Goal: Find contact information: Obtain details needed to contact an individual or organization

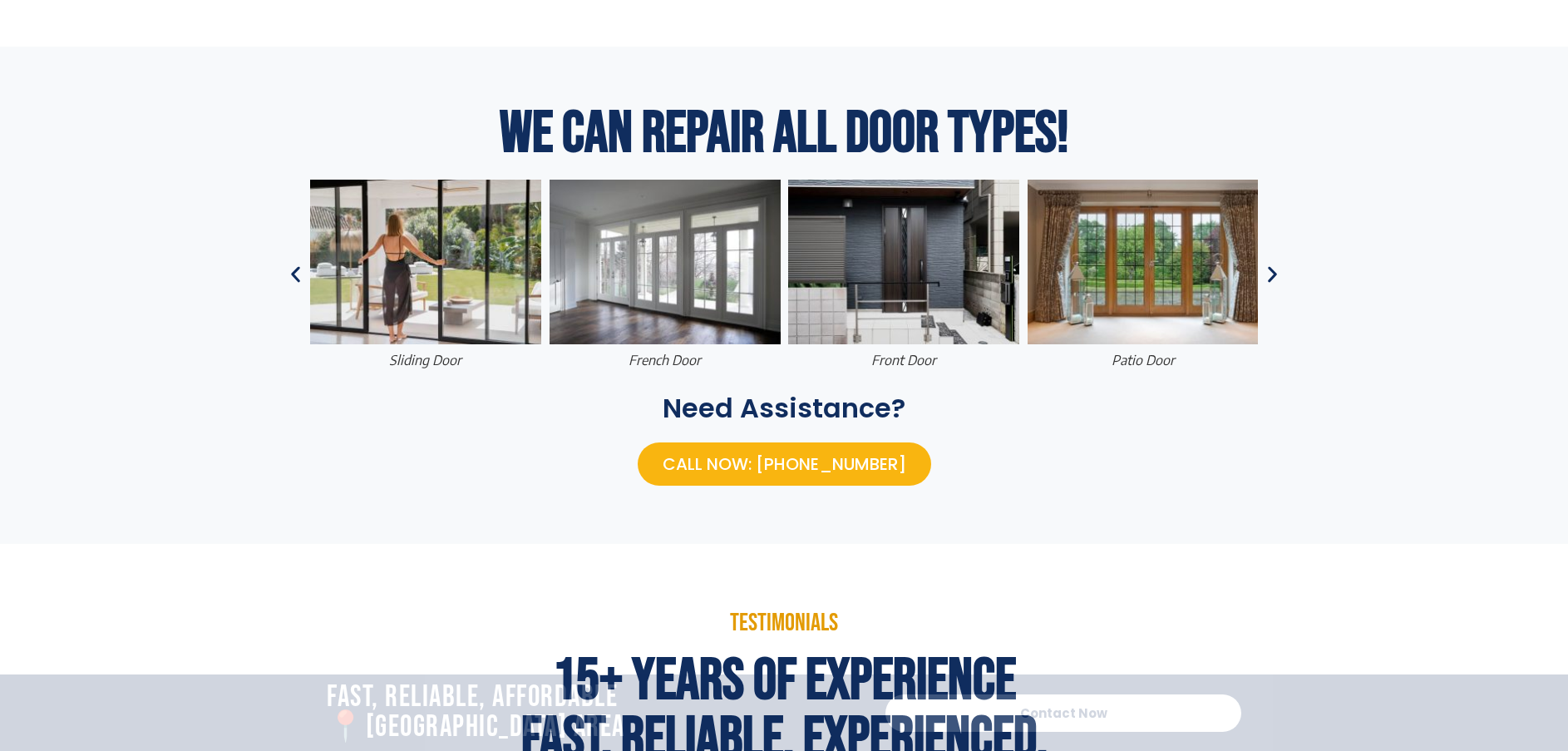
scroll to position [748, 0]
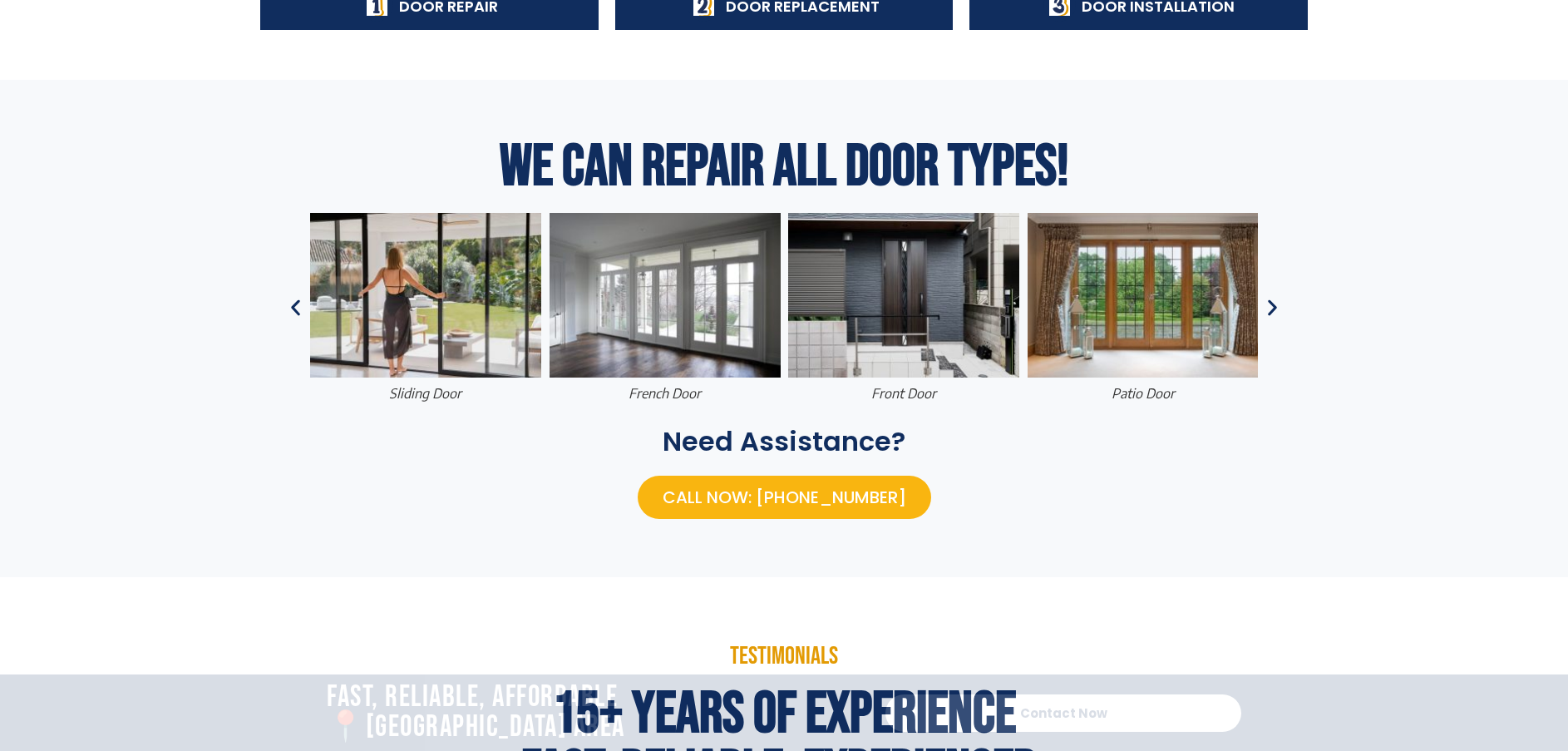
click at [298, 306] on icon "Previous slide" at bounding box center [296, 307] width 21 height 21
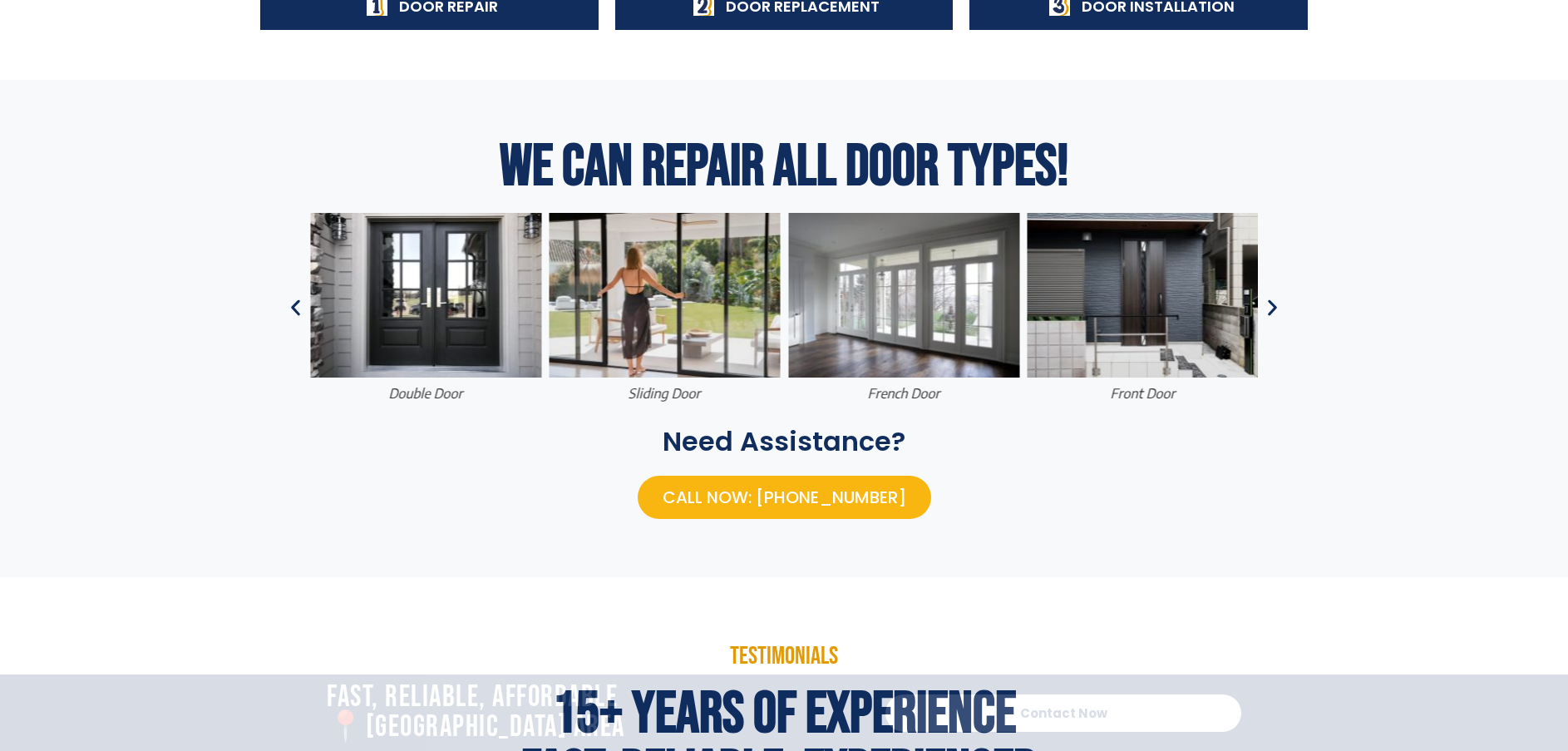
click at [298, 306] on icon "Previous slide" at bounding box center [296, 307] width 21 height 21
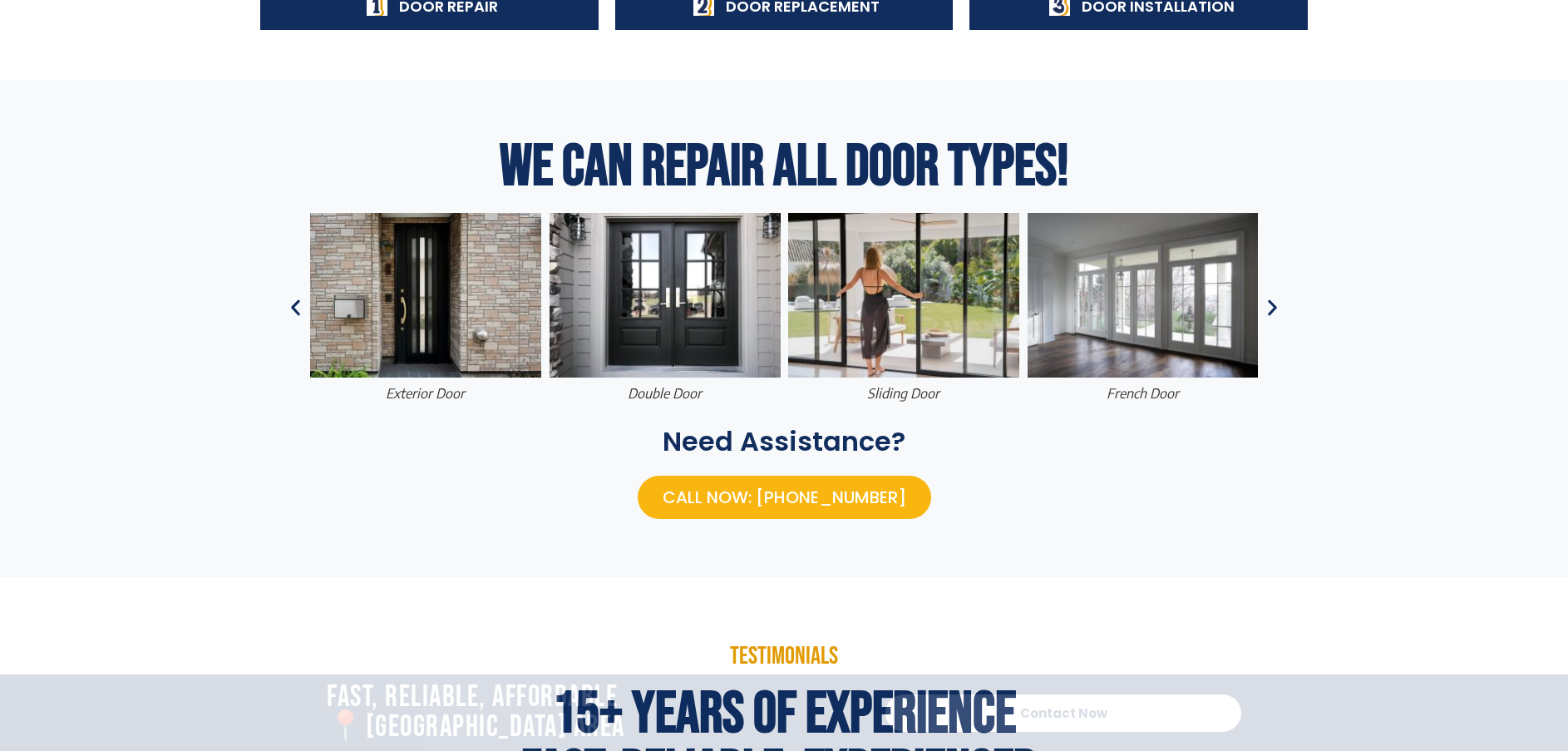
click at [298, 306] on icon "Previous slide" at bounding box center [296, 307] width 21 height 21
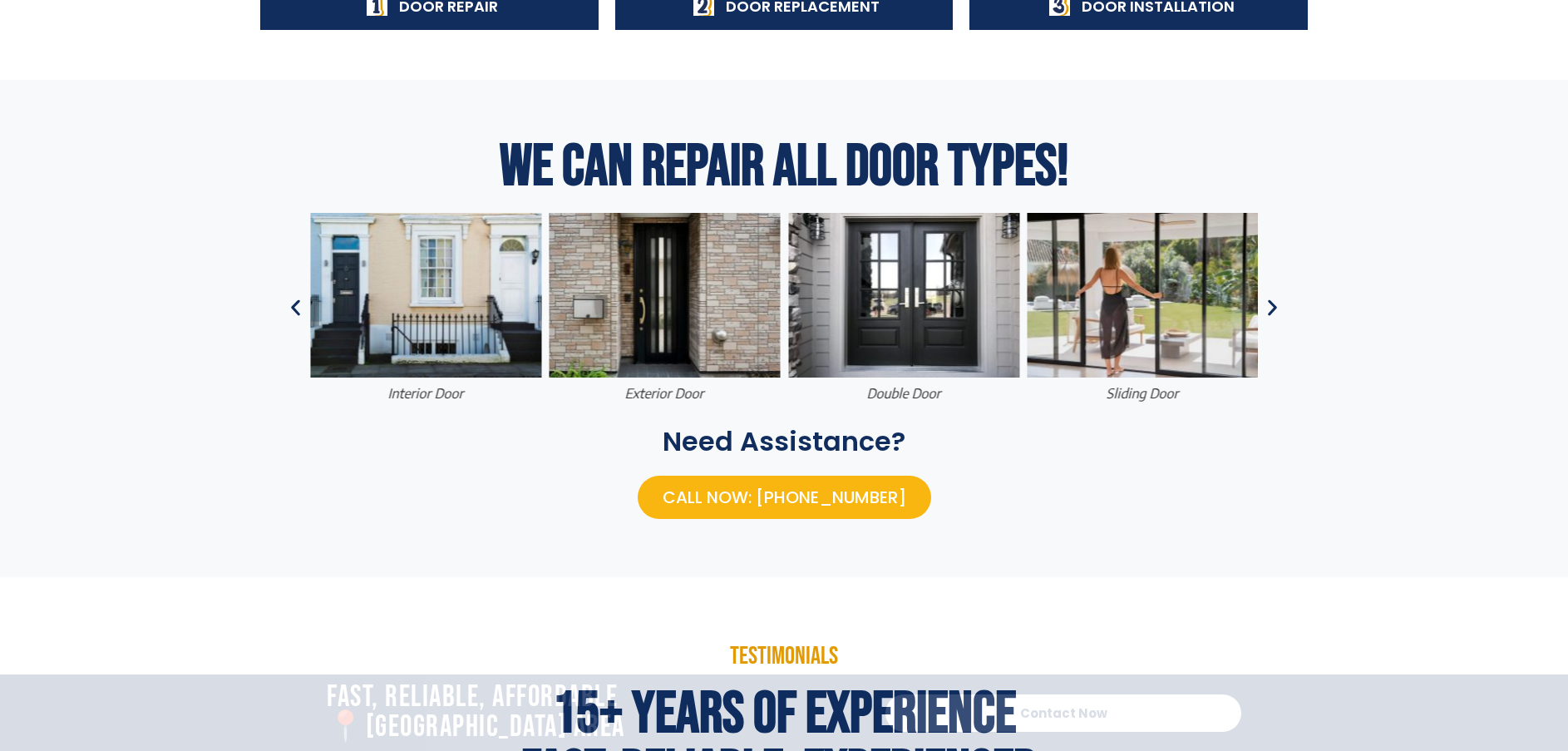
click at [298, 306] on icon "Previous slide" at bounding box center [296, 307] width 21 height 21
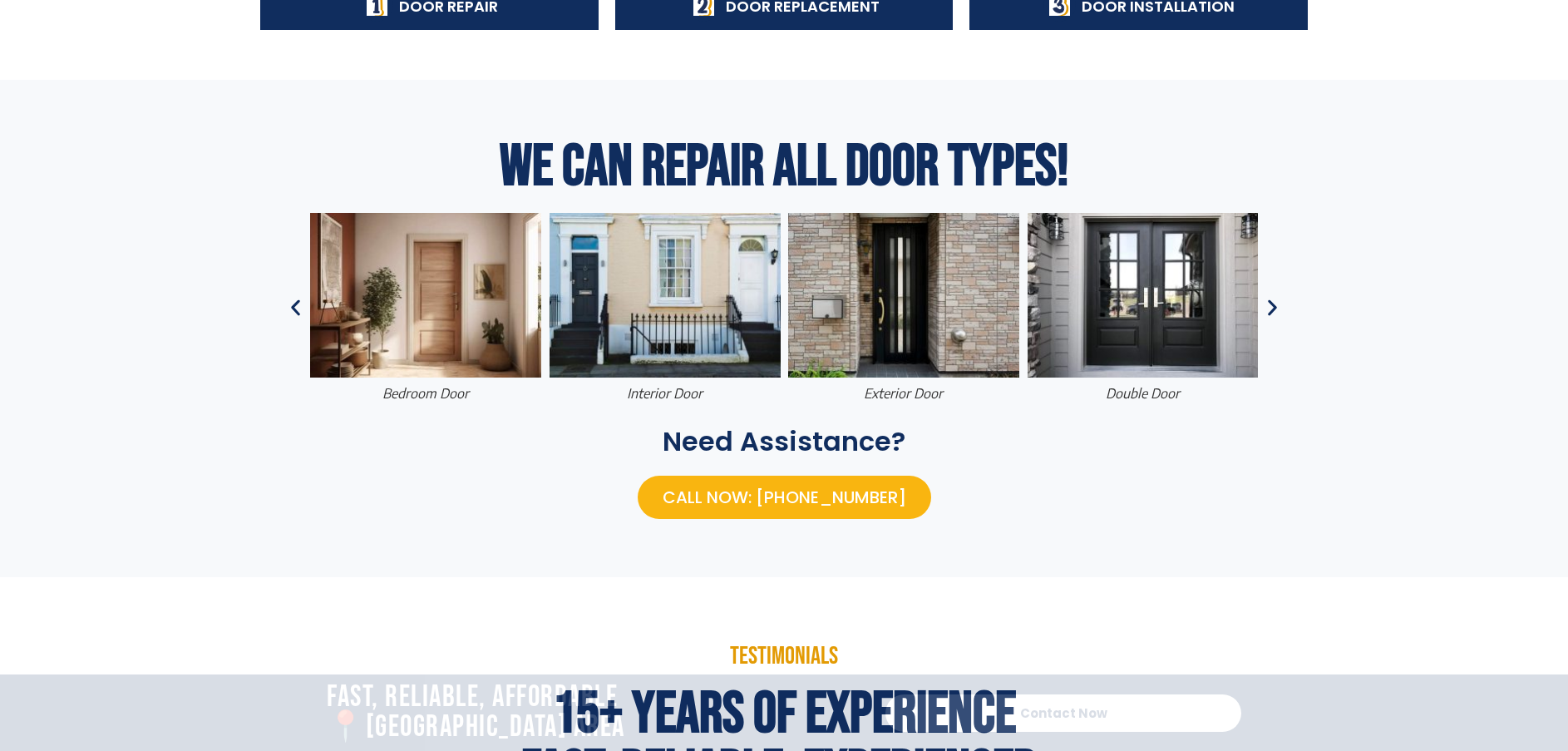
click at [297, 306] on icon "Previous slide" at bounding box center [296, 307] width 21 height 21
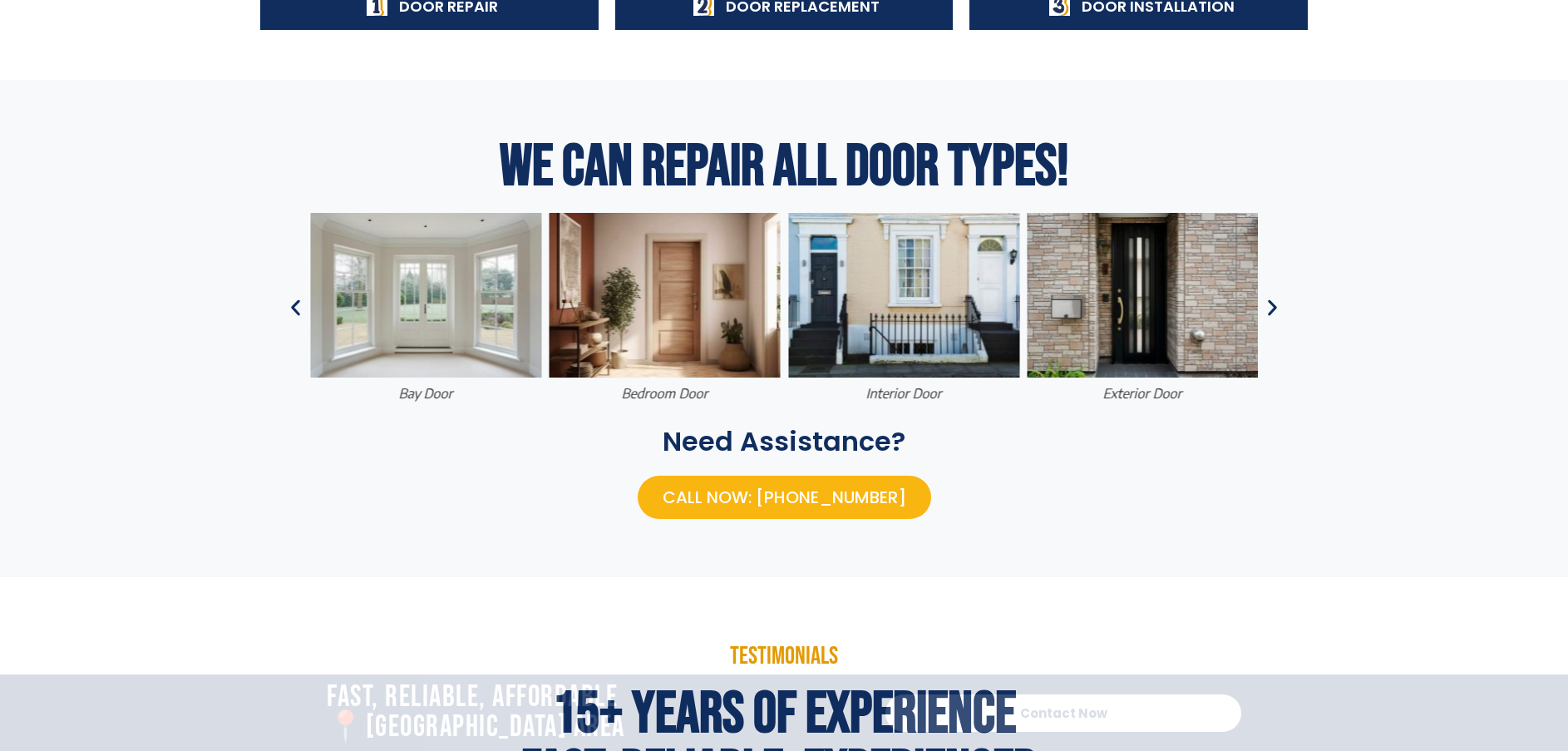
click at [297, 306] on icon "Previous slide" at bounding box center [296, 307] width 21 height 21
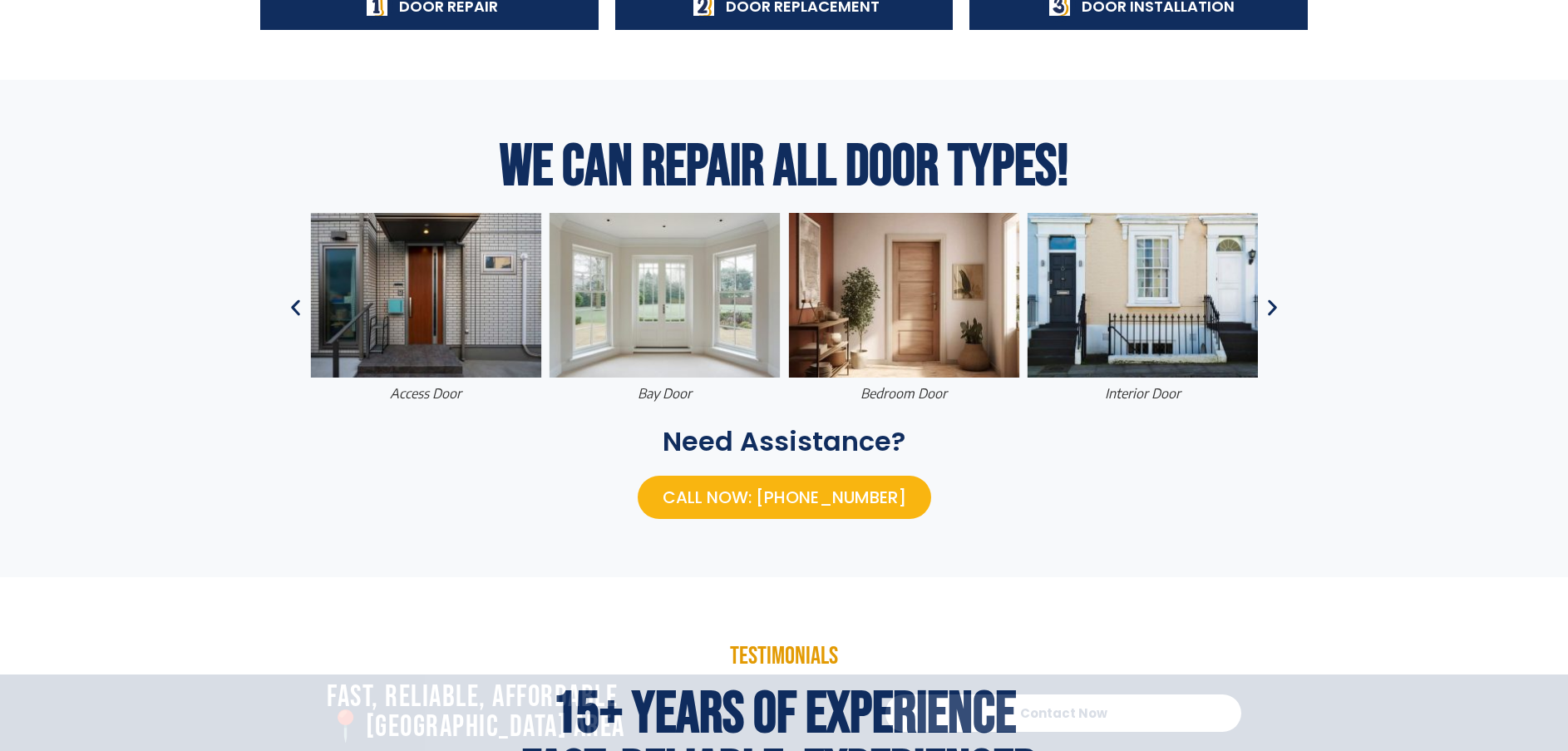
click at [297, 306] on icon "Previous slide" at bounding box center [296, 307] width 21 height 21
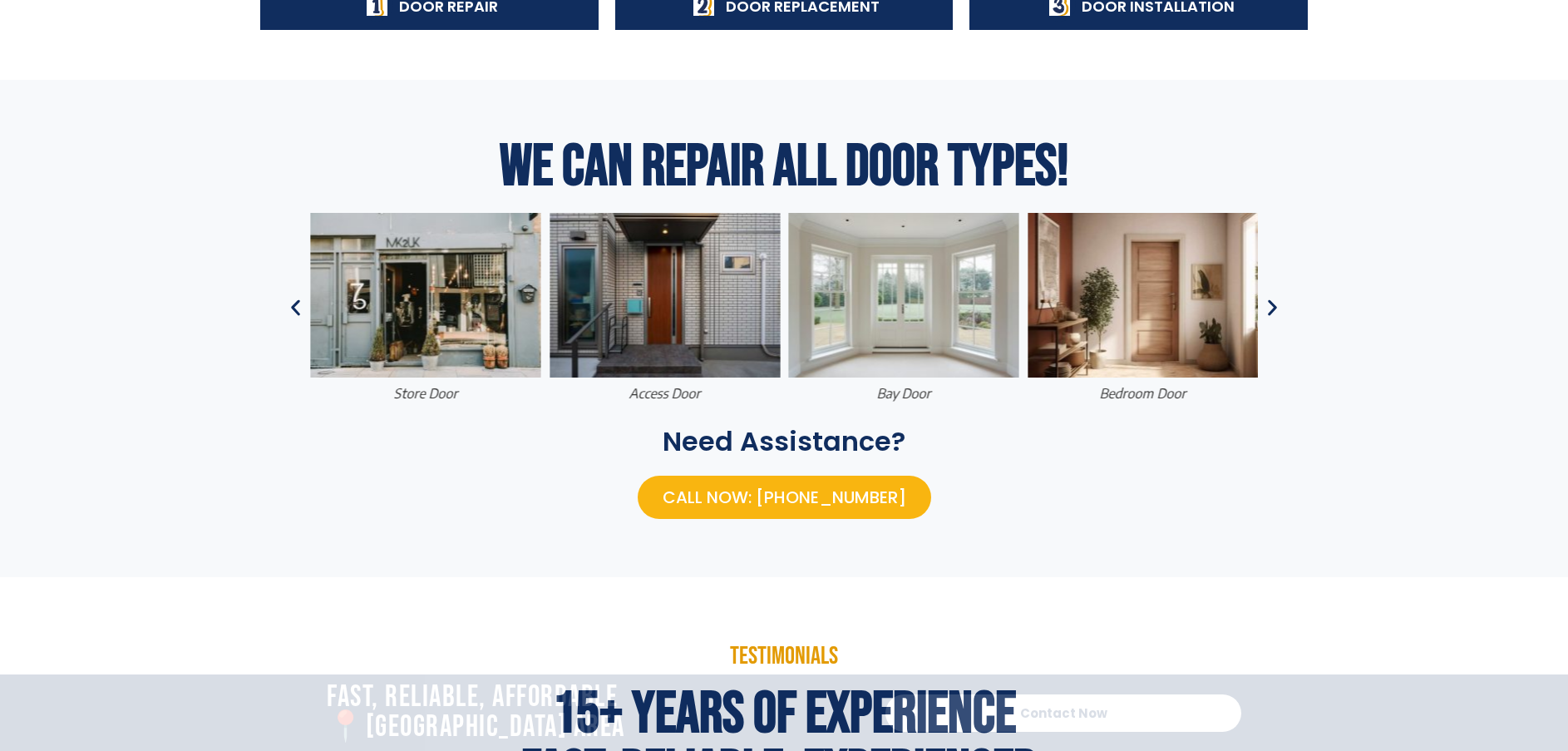
click at [297, 306] on icon "Previous slide" at bounding box center [296, 307] width 21 height 21
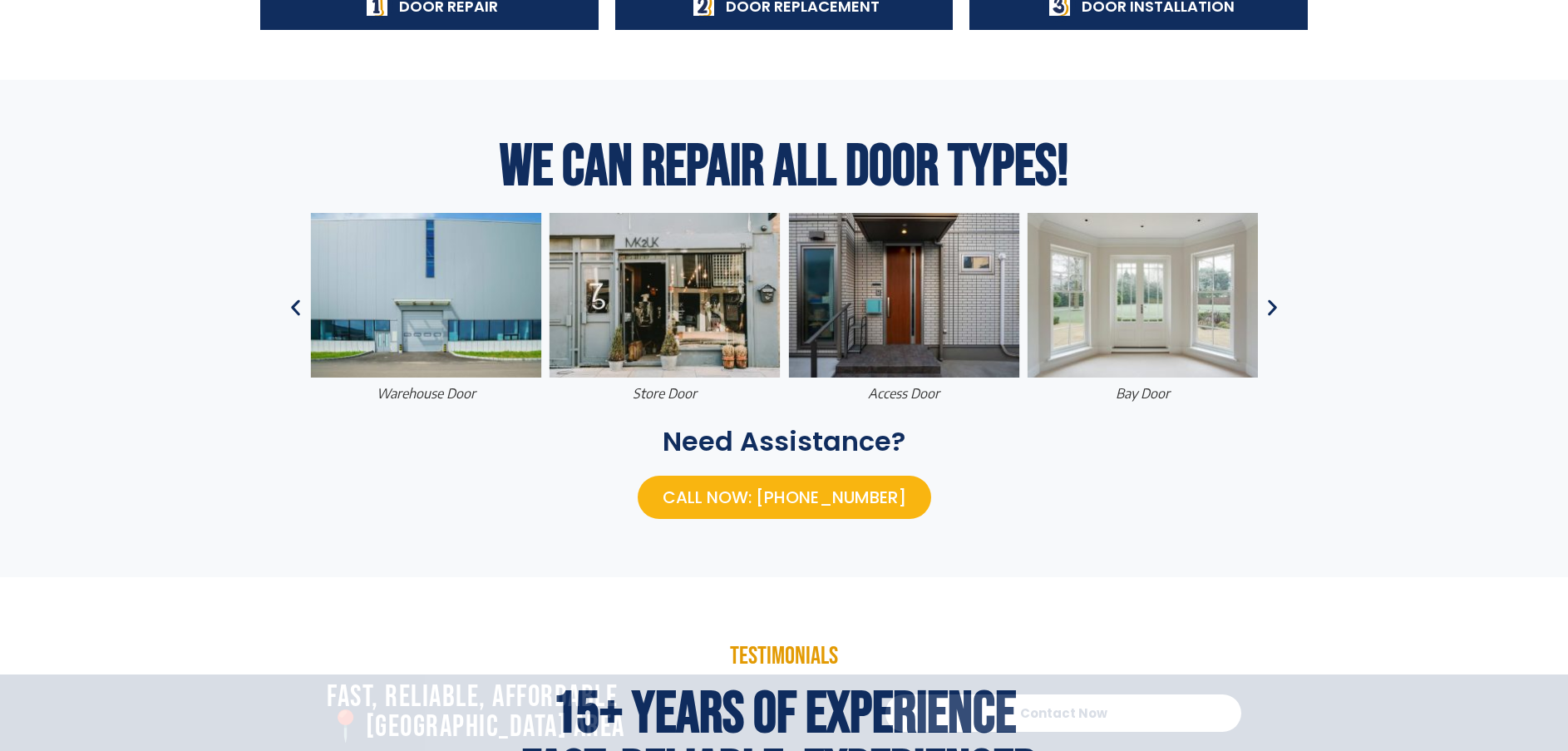
click at [297, 306] on icon "Previous slide" at bounding box center [296, 307] width 21 height 21
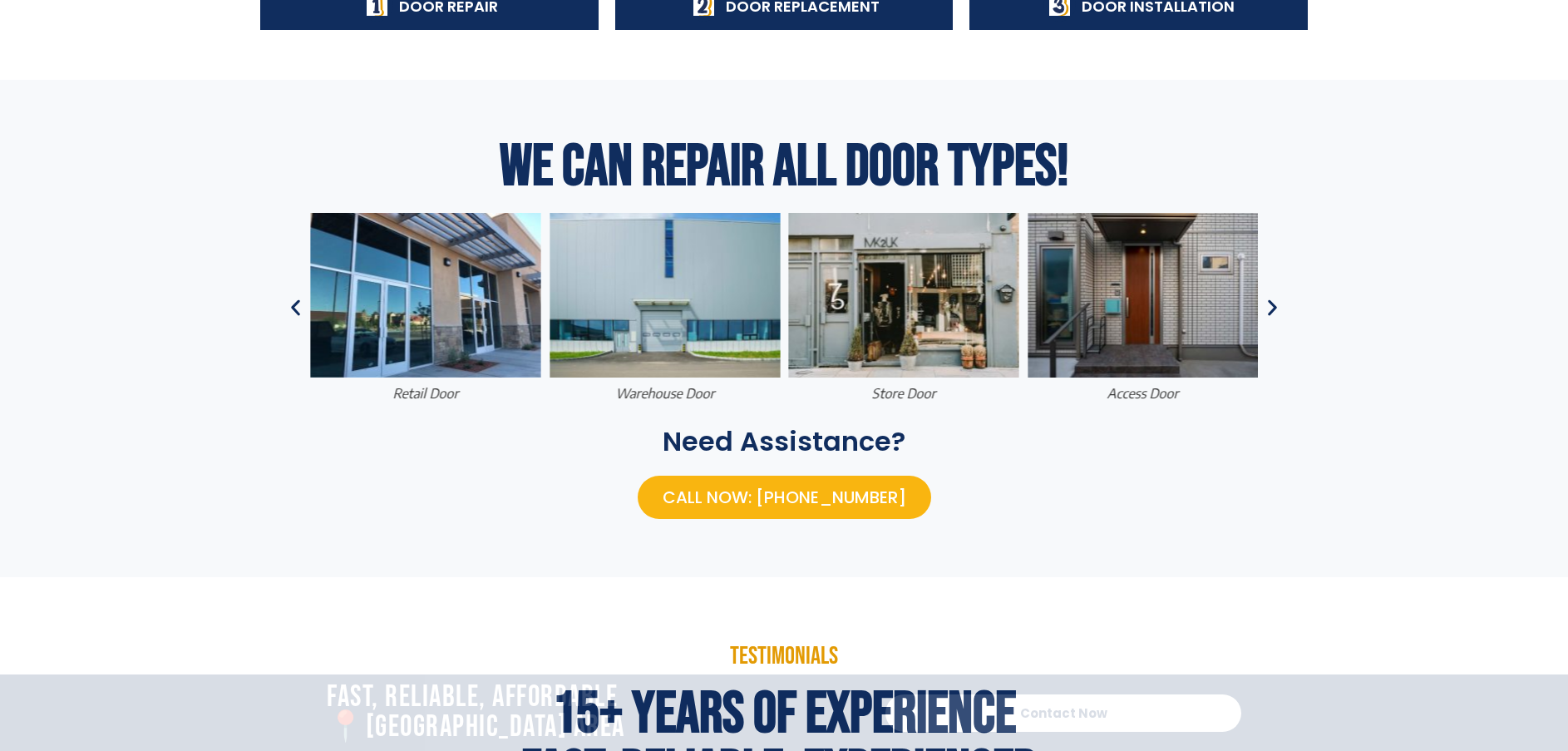
click at [297, 306] on icon "Previous slide" at bounding box center [296, 307] width 21 height 21
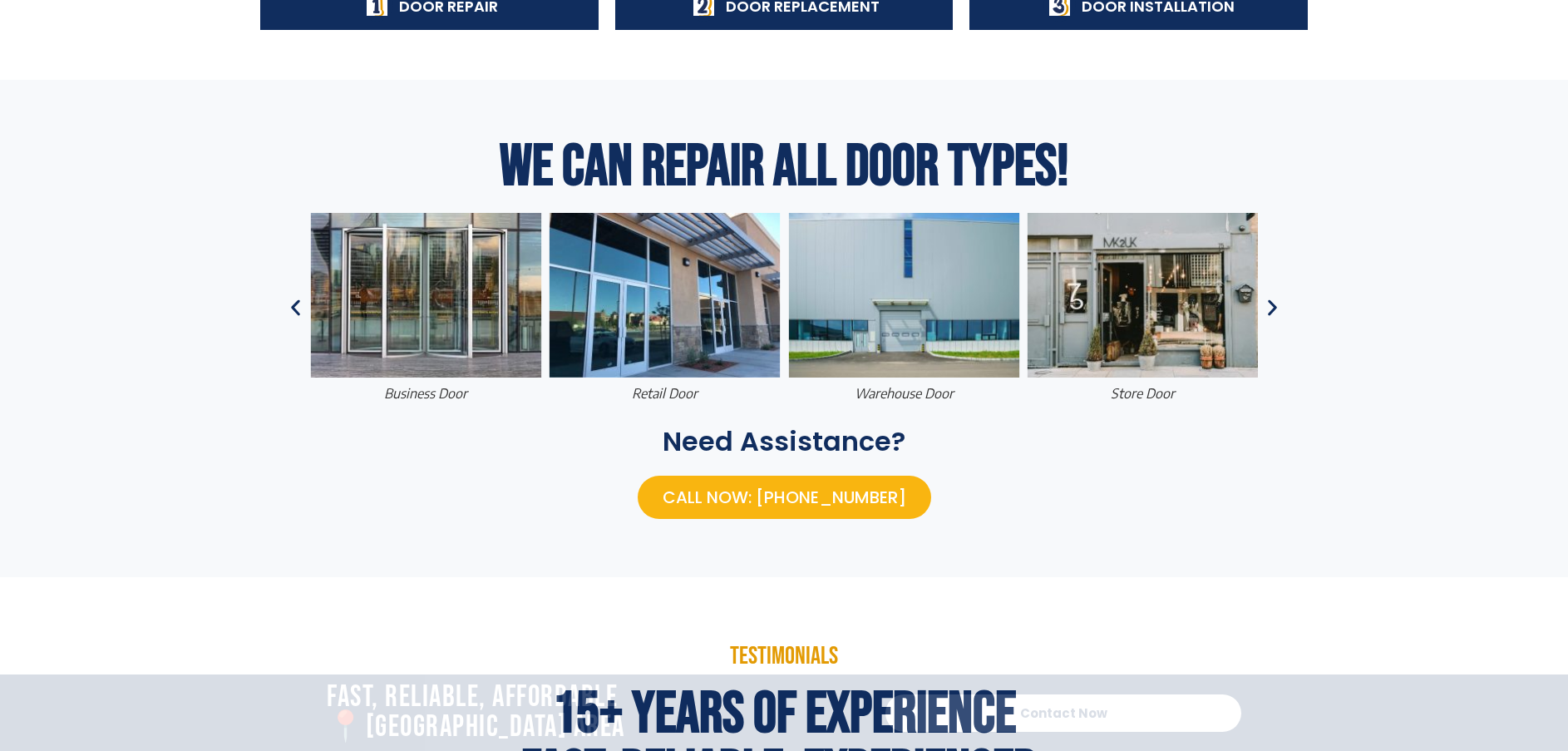
click at [297, 306] on icon "Previous slide" at bounding box center [296, 307] width 21 height 21
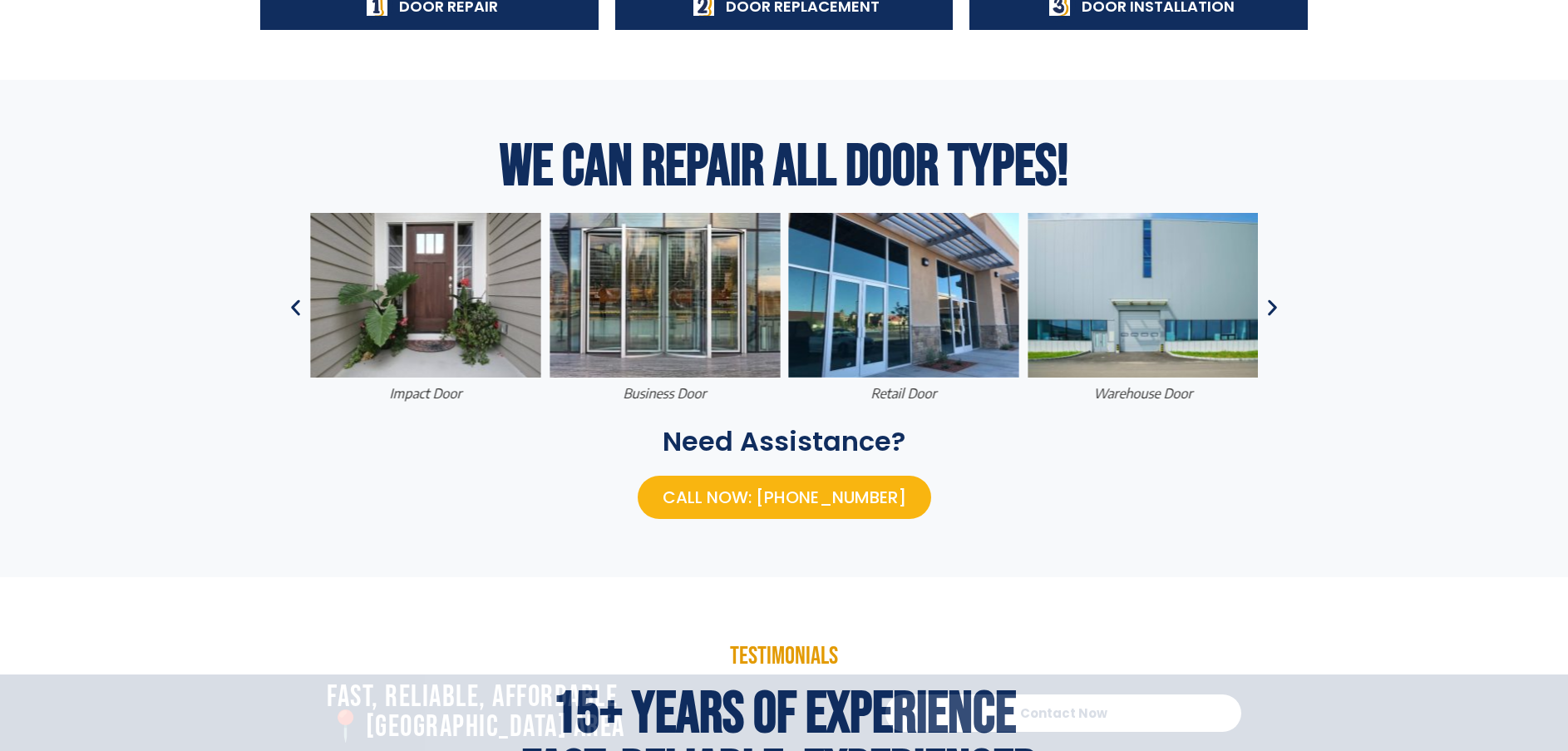
click at [297, 306] on icon "Previous slide" at bounding box center [296, 307] width 21 height 21
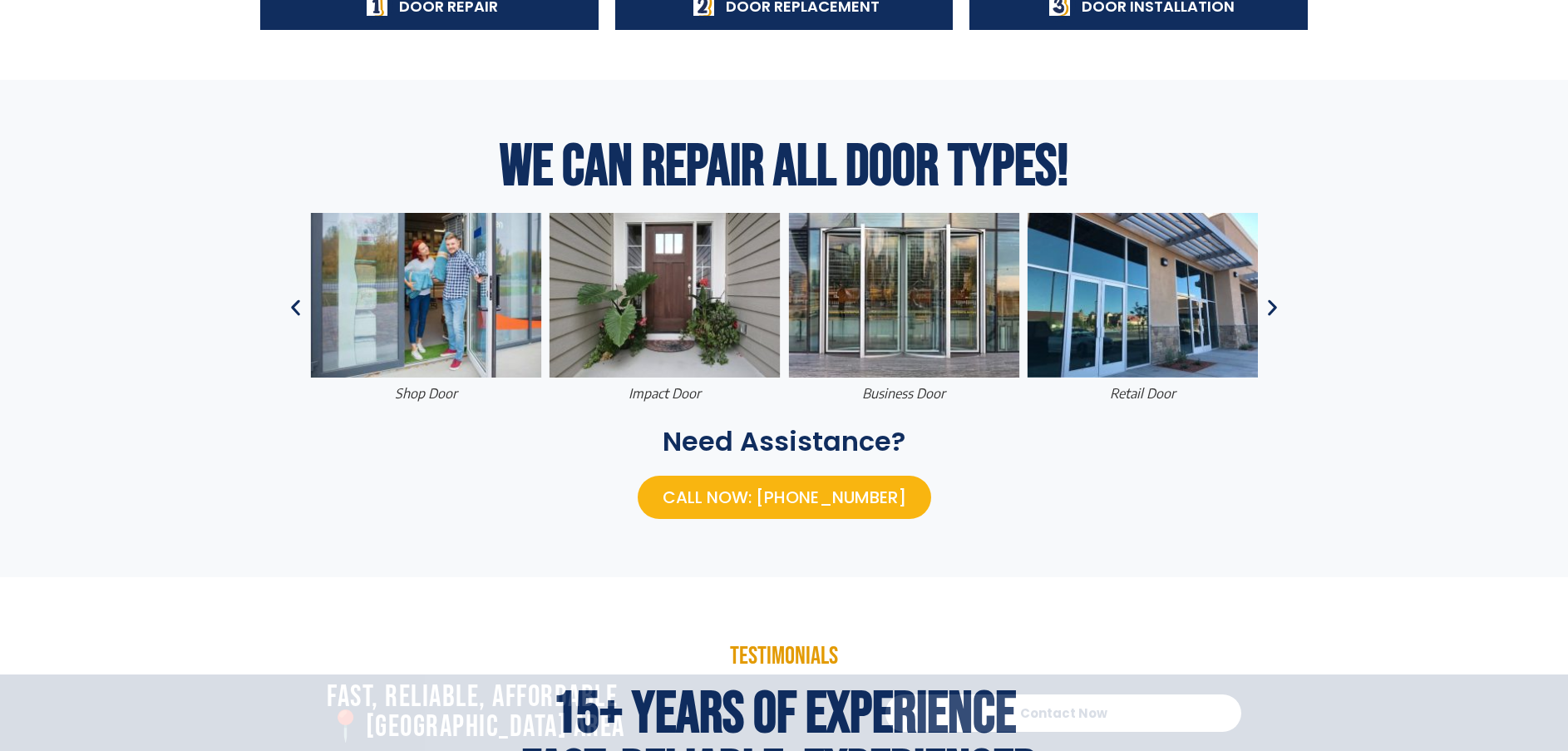
click at [297, 306] on icon "Previous slide" at bounding box center [296, 307] width 21 height 21
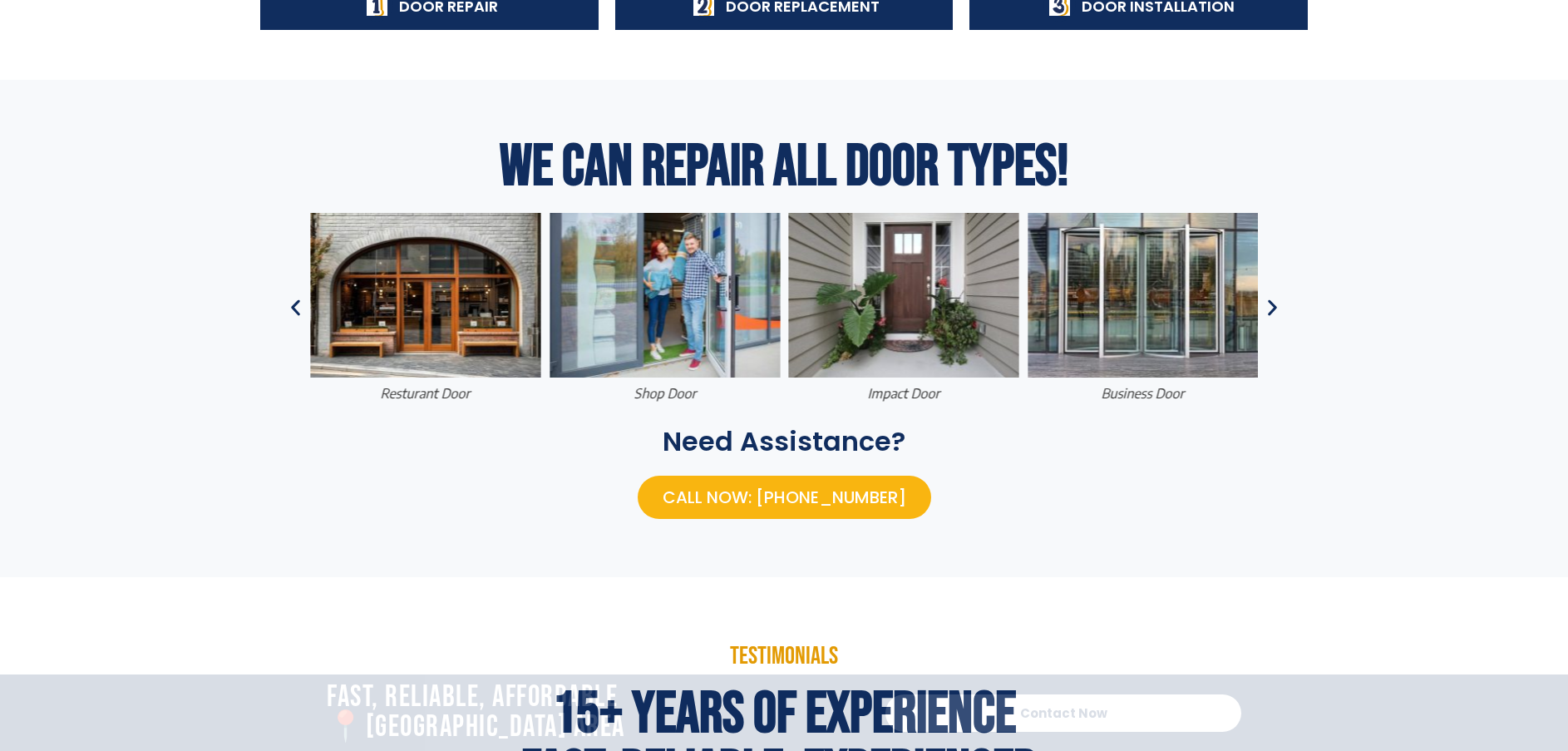
click at [297, 306] on icon "Previous slide" at bounding box center [296, 307] width 21 height 21
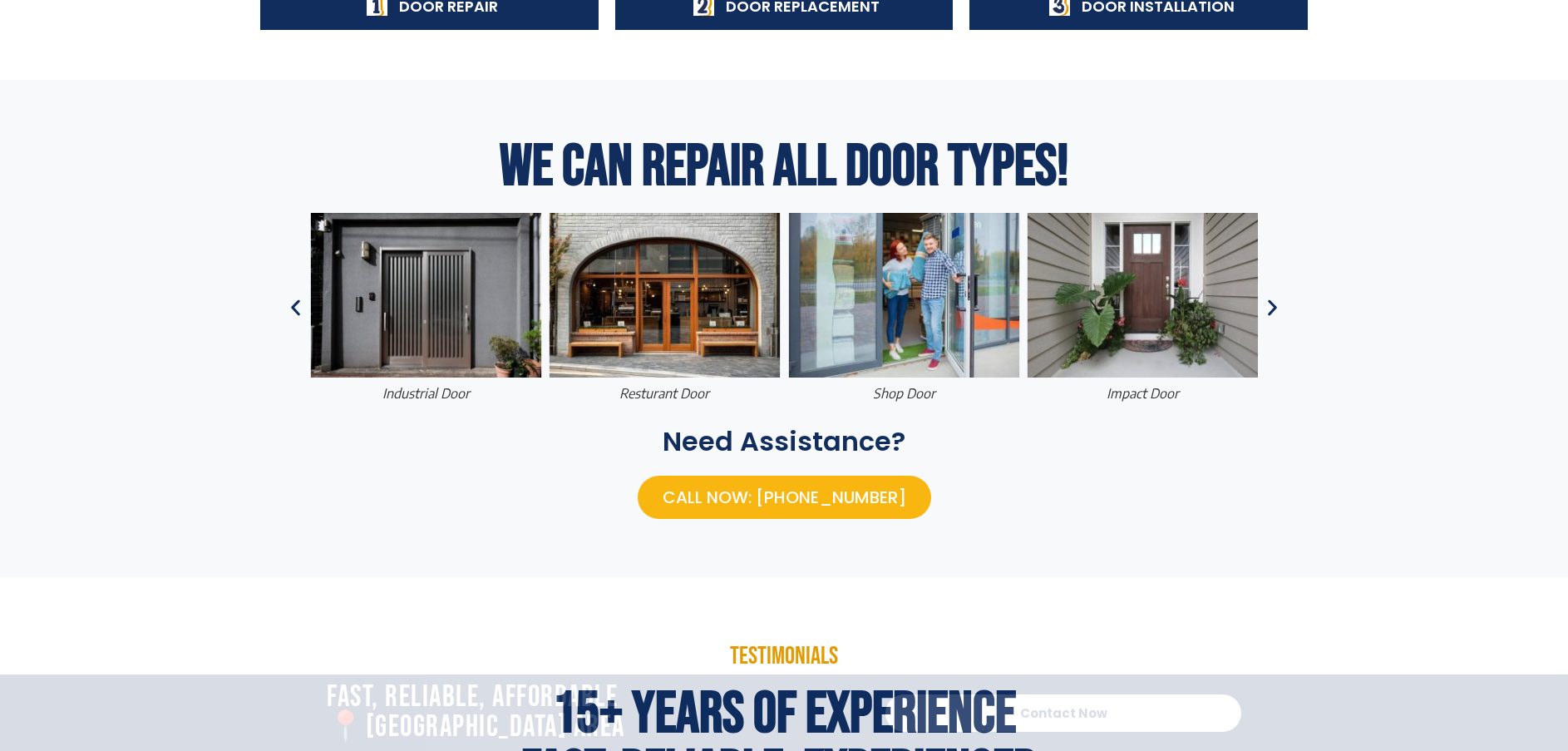
click at [297, 306] on icon "Previous slide" at bounding box center [296, 307] width 21 height 21
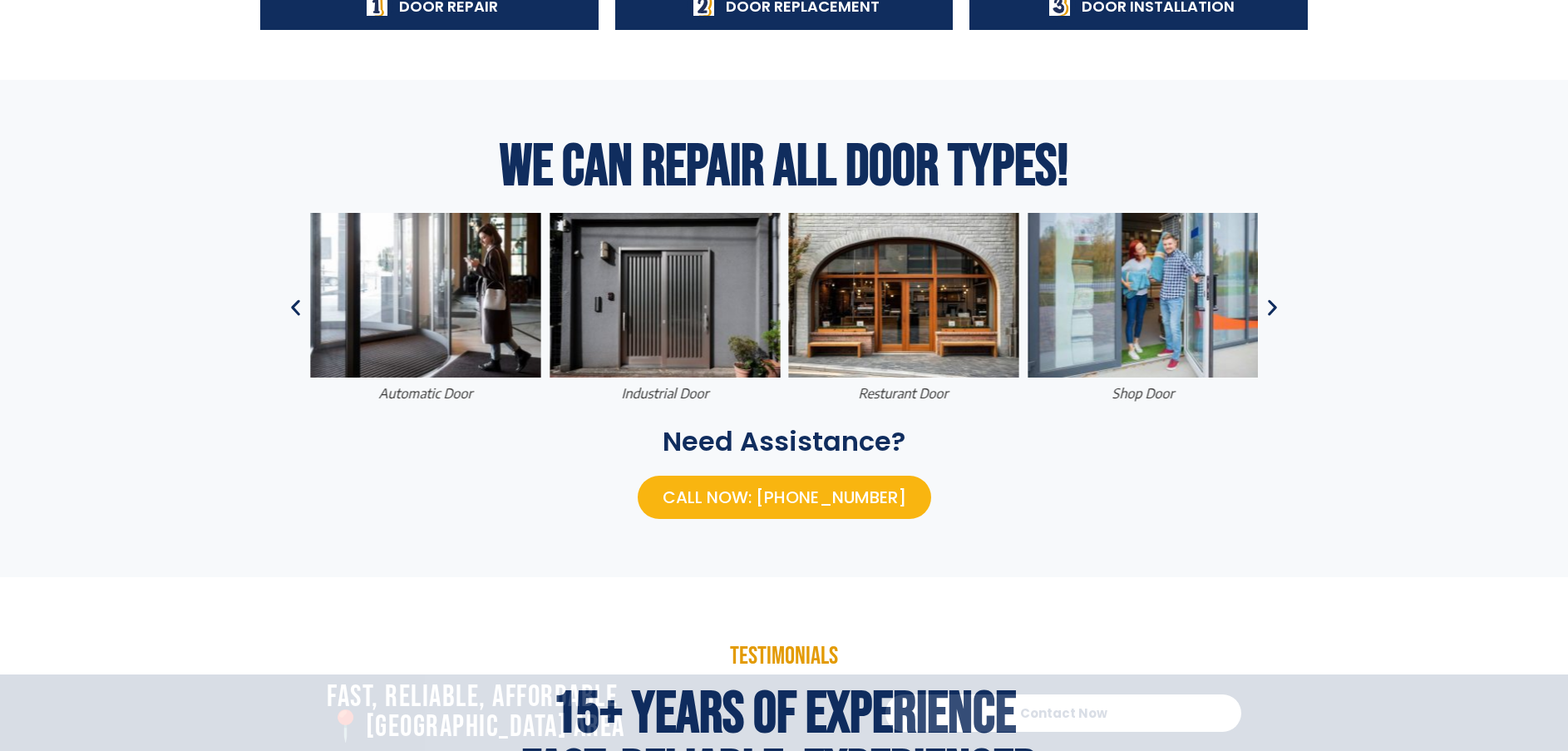
click at [297, 306] on icon "Previous slide" at bounding box center [296, 307] width 21 height 21
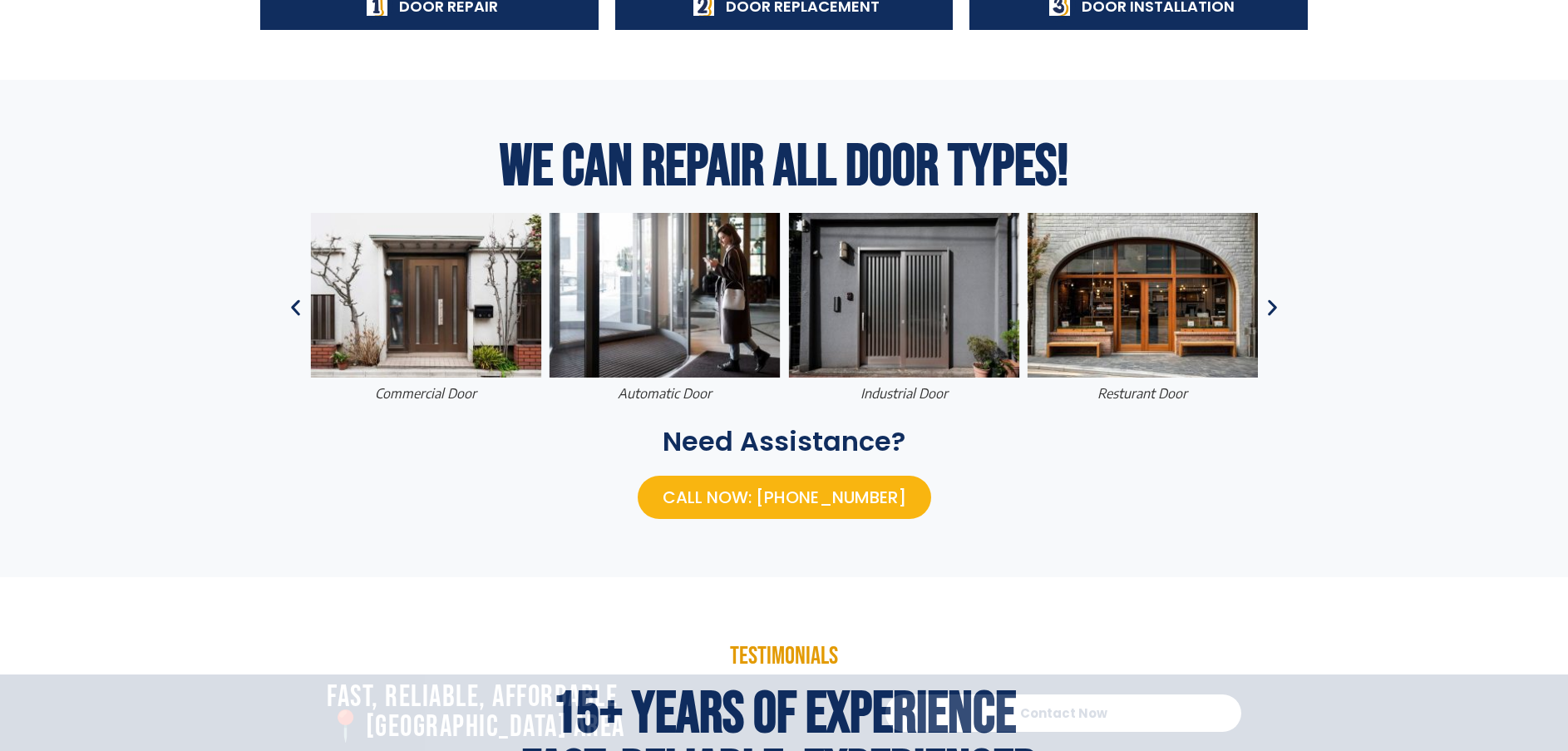
click at [297, 306] on icon "Previous slide" at bounding box center [296, 307] width 21 height 21
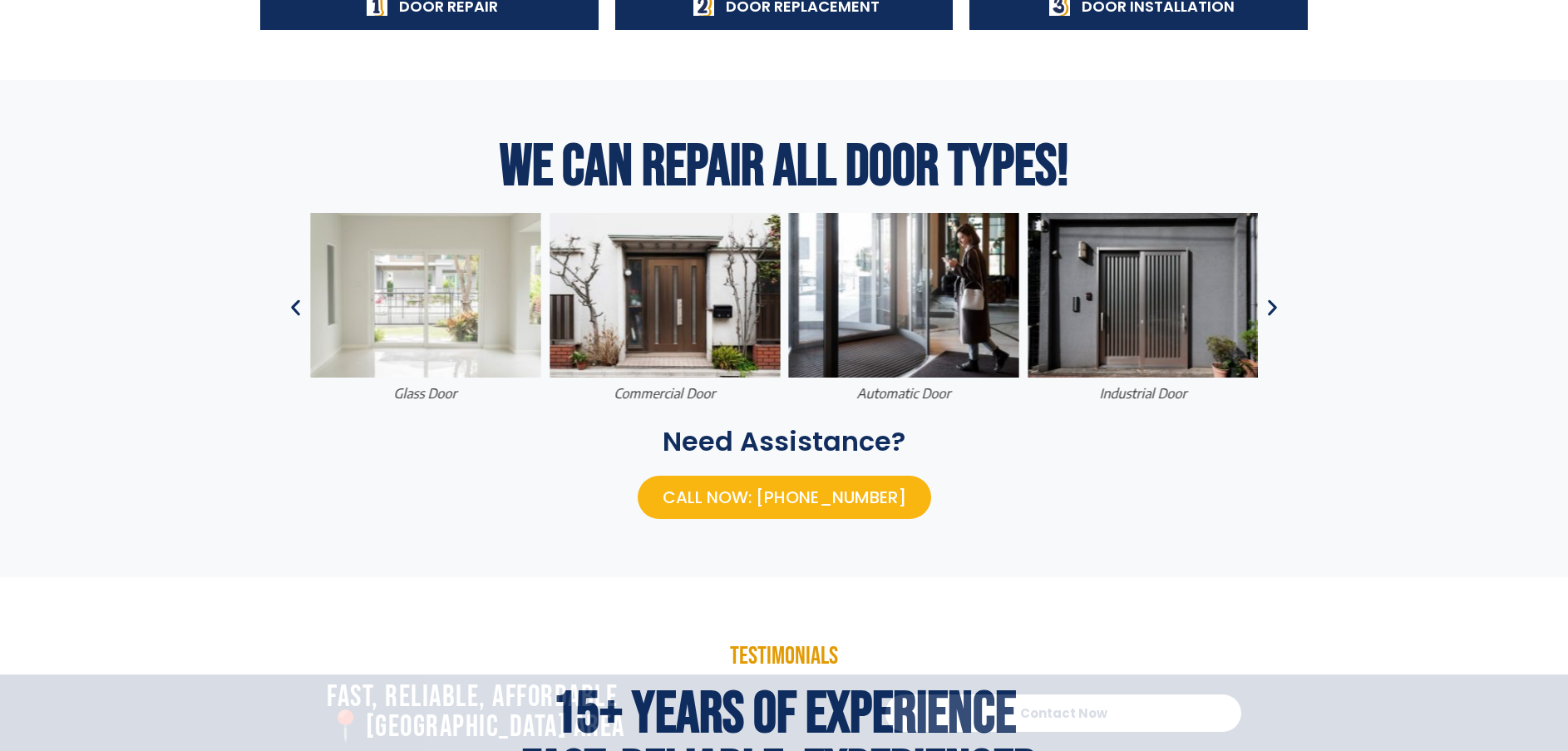
click at [649, 345] on img "26 / 37" at bounding box center [665, 296] width 231 height 164
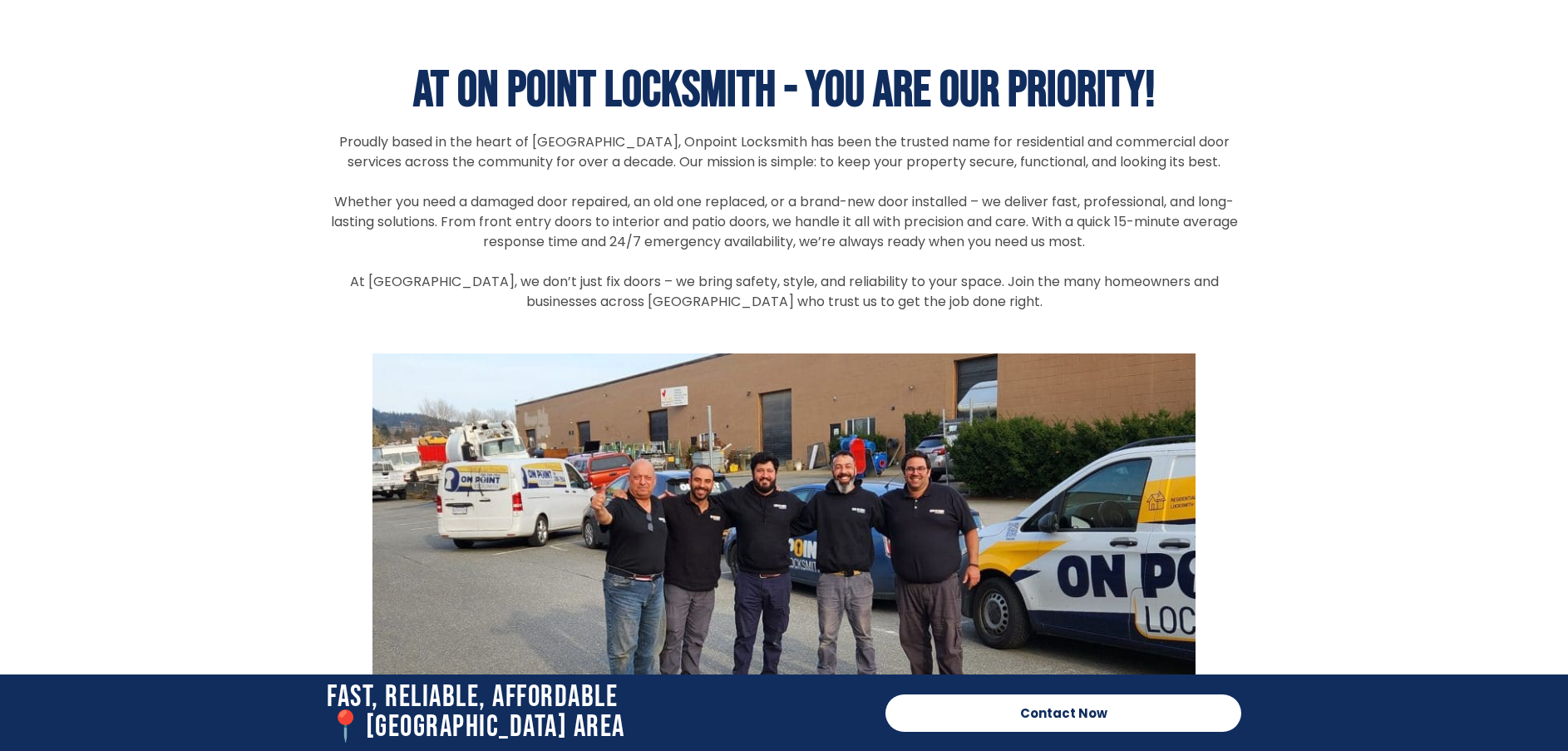
scroll to position [5367, 0]
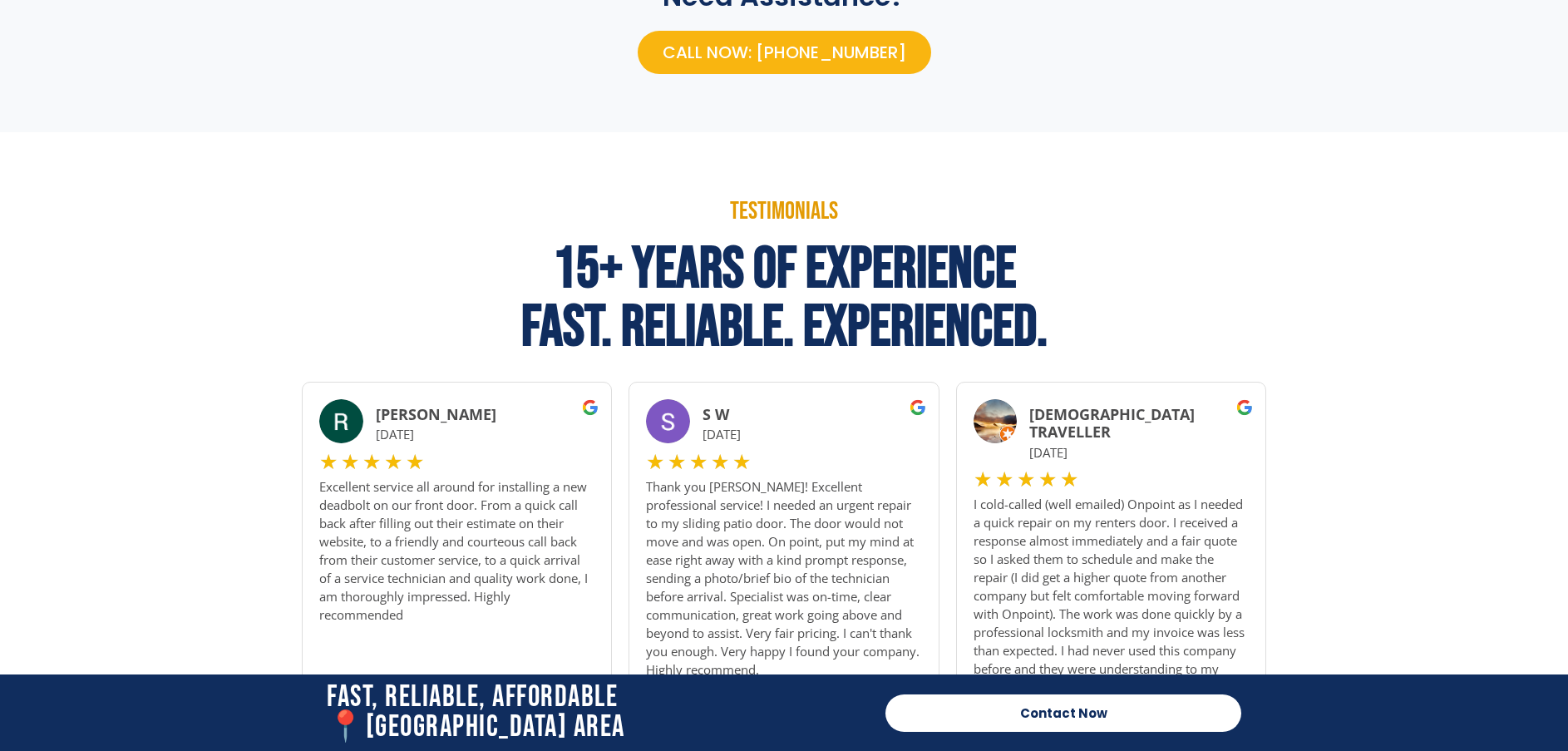
scroll to position [992, 0]
